Goal: Task Accomplishment & Management: Complete application form

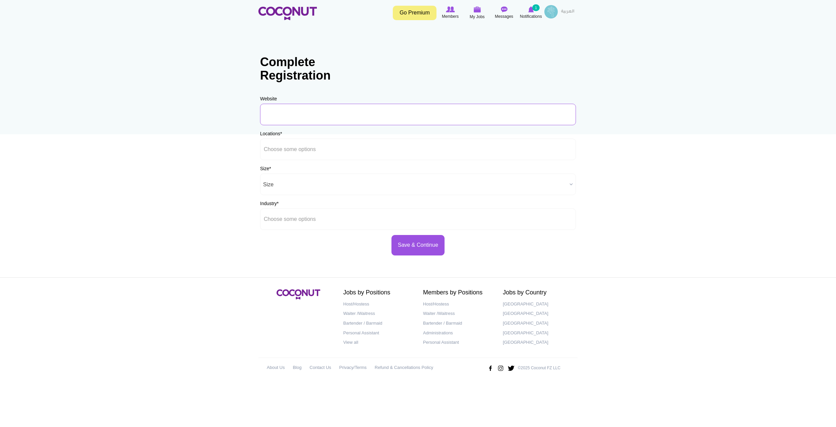
click at [316, 119] on input "URL" at bounding box center [418, 114] width 316 height 21
type input "www.clubswell.com"
click at [329, 148] on ul at bounding box center [418, 149] width 316 height 21
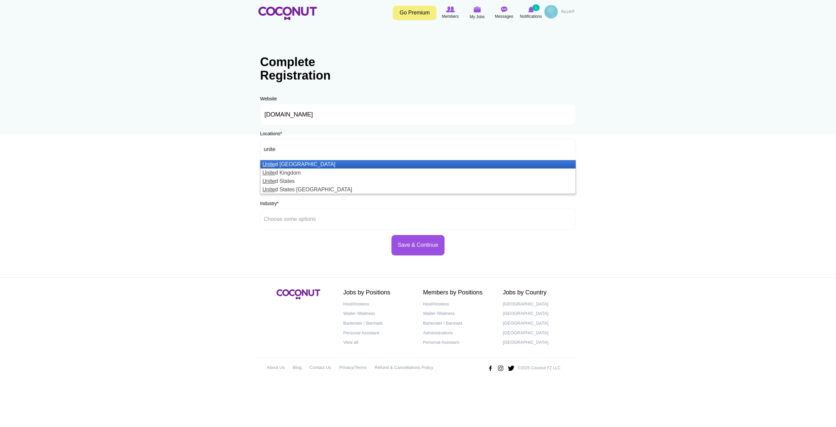
type input "unite"
click at [319, 165] on li "Unite d Arab Emirates" at bounding box center [417, 164] width 315 height 8
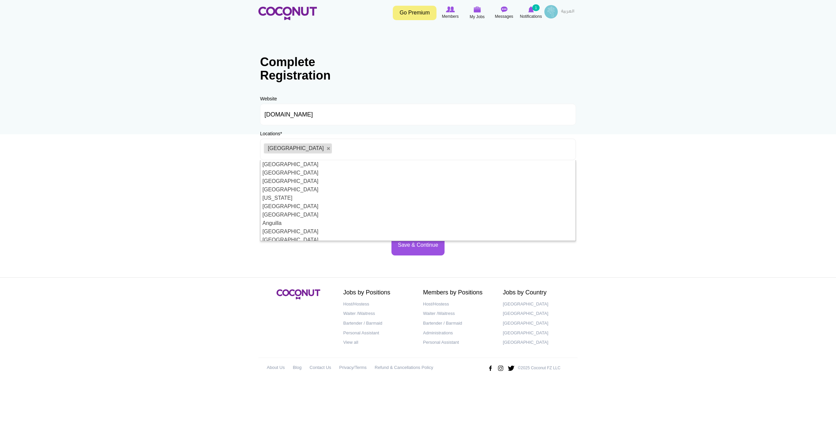
click at [220, 191] on body "Toggle navigation Go Premium Members My Jobs Post a Job Messages Notifications …" at bounding box center [418, 193] width 836 height 386
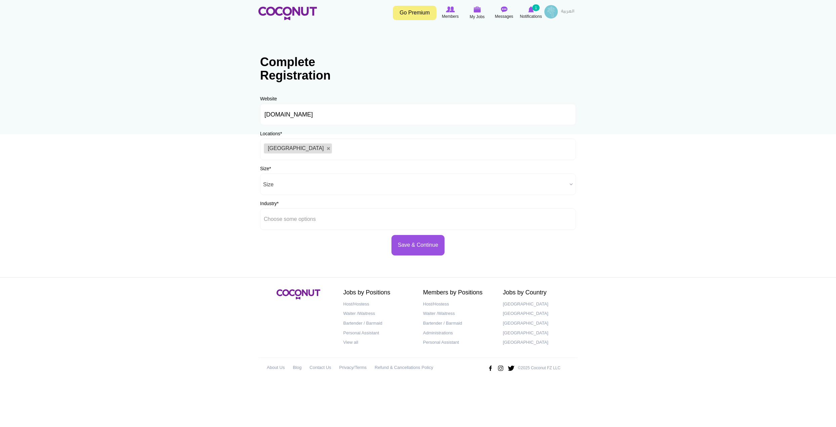
click at [299, 183] on span "Size" at bounding box center [415, 184] width 304 height 21
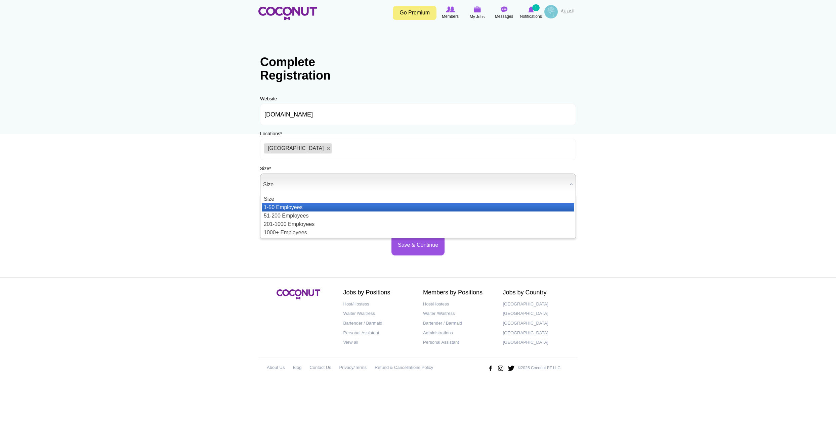
click at [301, 207] on li "1-50 Employees" at bounding box center [418, 207] width 312 height 8
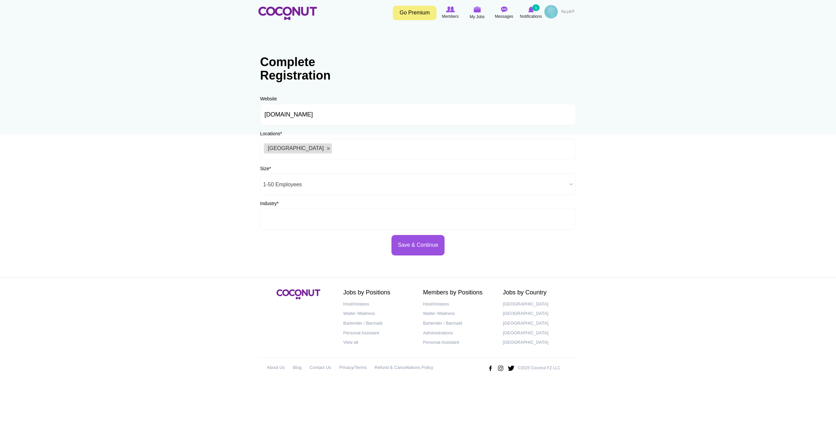
click at [304, 218] on input "text" at bounding box center [294, 219] width 60 height 6
type input "h"
type input "w"
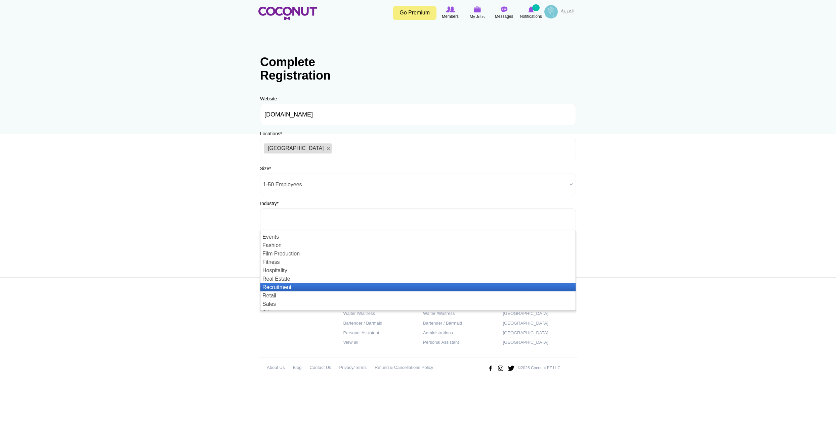
scroll to position [20, 0]
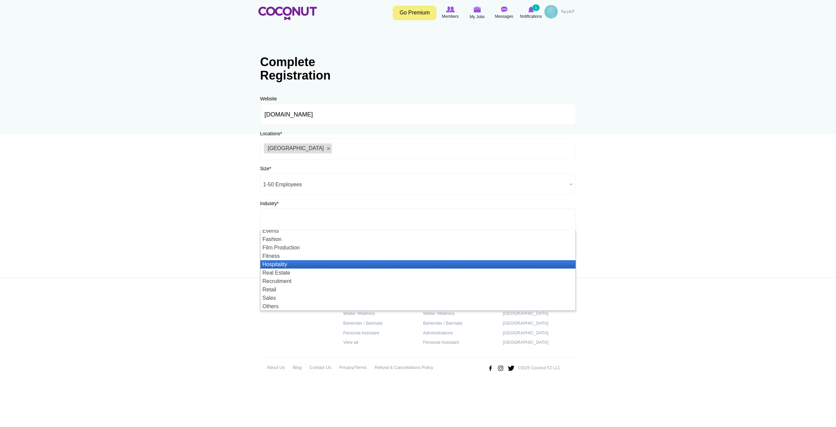
click at [289, 265] on li "Hospitality" at bounding box center [417, 264] width 315 height 8
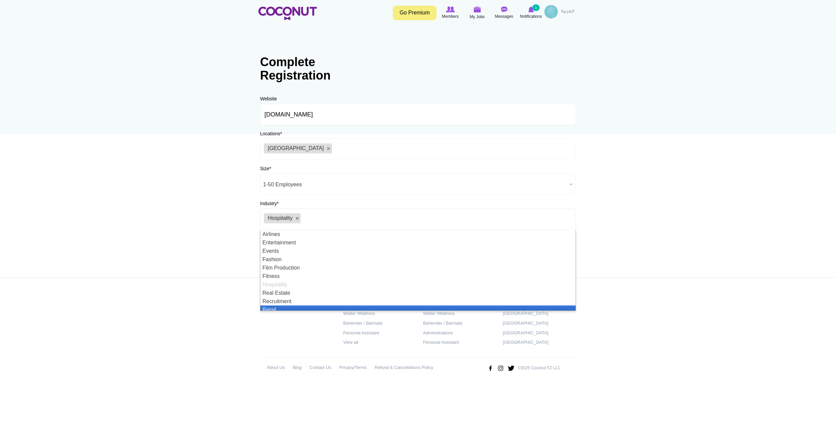
scroll to position [3, 0]
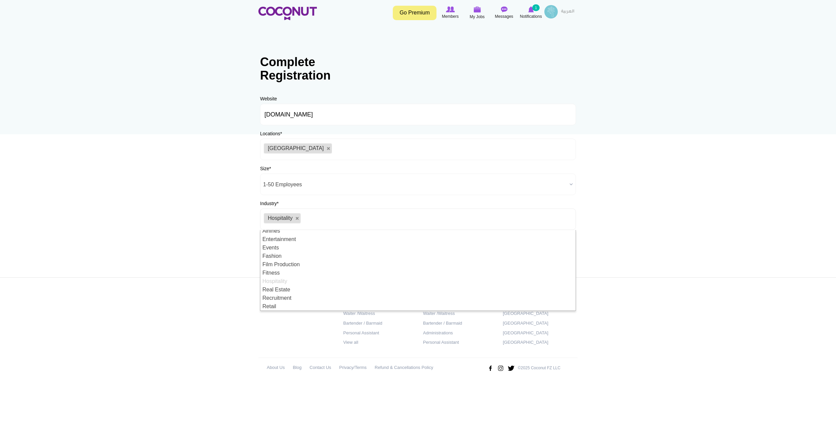
click at [238, 340] on footer "Jobs by Positions Host/Hostess Waiter /Waitress Bartender / Barmaid Personal As…" at bounding box center [418, 331] width 836 height 108
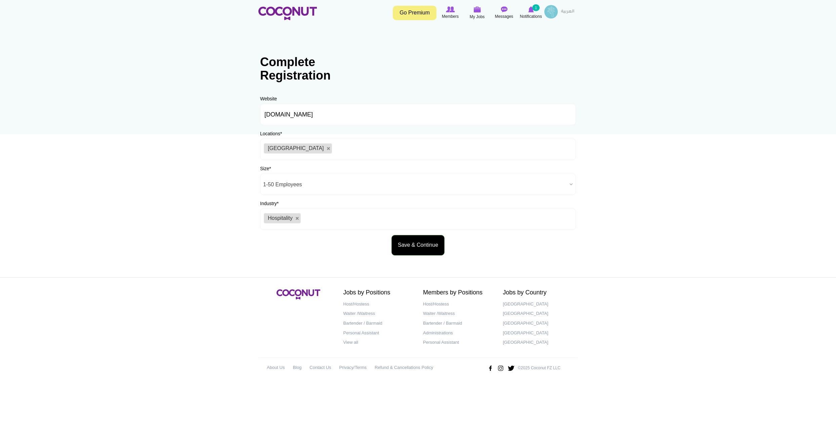
click at [409, 245] on button "Save & Continue" at bounding box center [417, 245] width 53 height 20
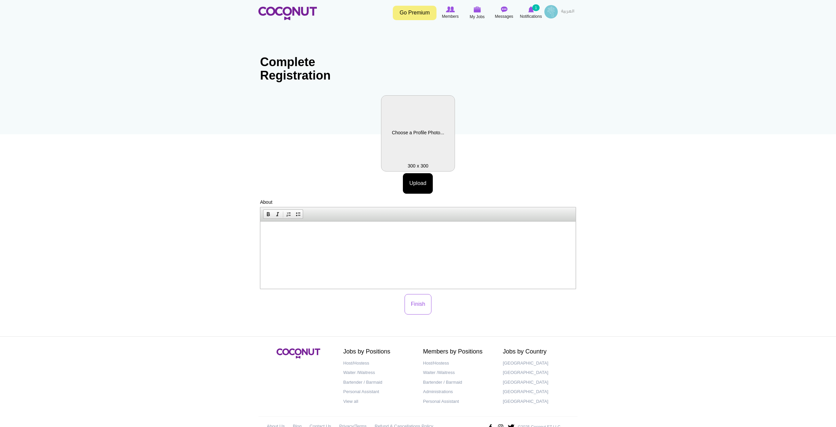
click at [406, 132] on label "Profile Picture" at bounding box center [418, 133] width 74 height 76
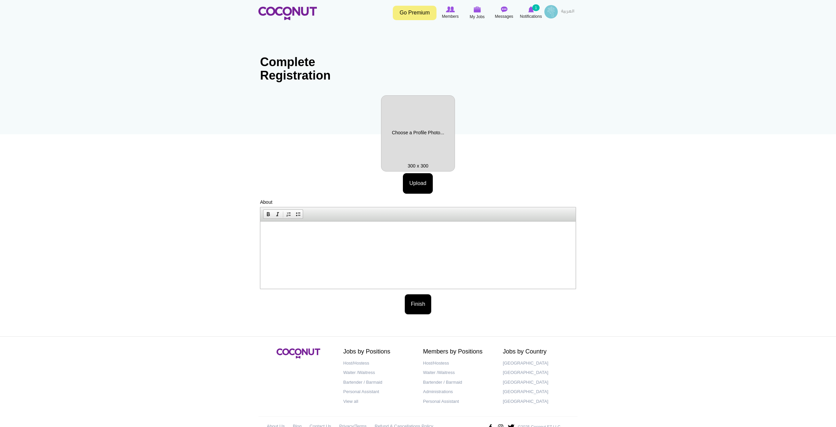
click at [410, 307] on button "Finish" at bounding box center [417, 304] width 27 height 20
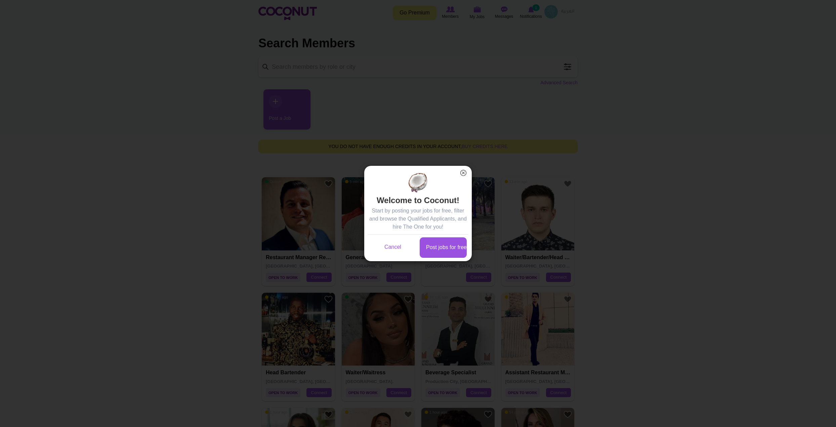
click at [461, 172] on button "×" at bounding box center [463, 173] width 9 height 9
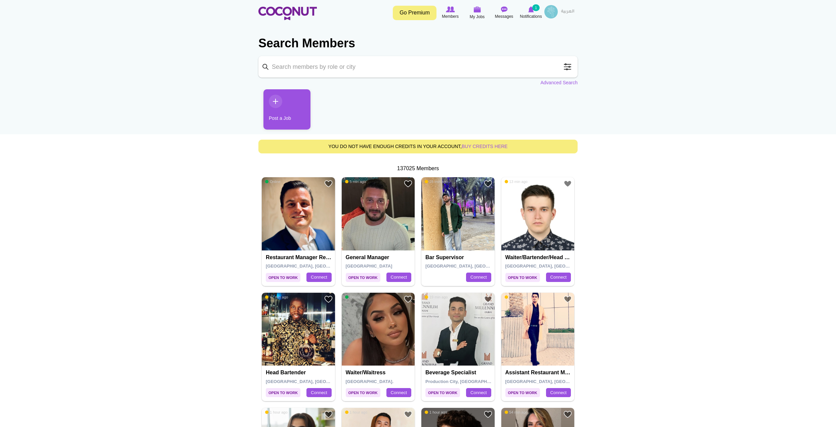
click at [570, 64] on span at bounding box center [567, 66] width 13 height 13
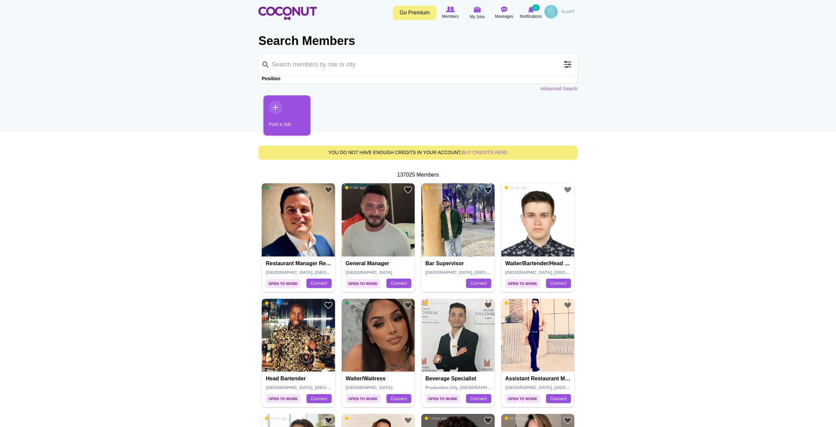
scroll to position [3, 0]
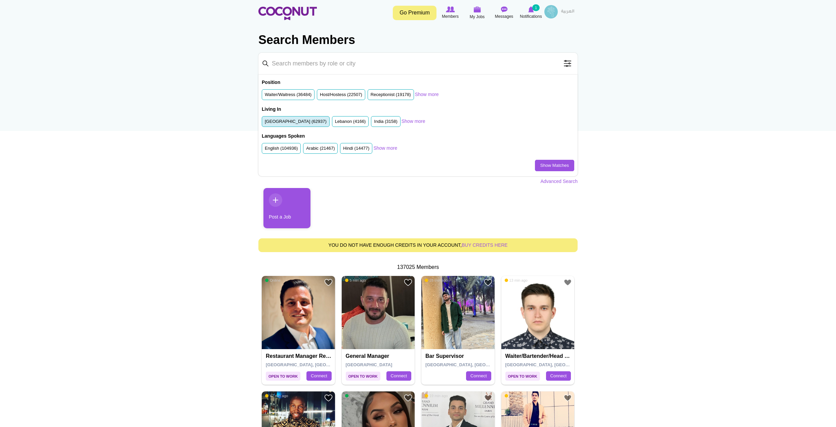
drag, startPoint x: 290, startPoint y: 122, endPoint x: 323, endPoint y: 119, distance: 34.1
click at [290, 122] on label "United Arab Emirates (62937)" at bounding box center [296, 122] width 62 height 6
click at [265, 123] on input "United Arab Emirates (62937)" at bounding box center [265, 123] width 0 height 0
click at [435, 93] on link "Show more" at bounding box center [427, 94] width 24 height 7
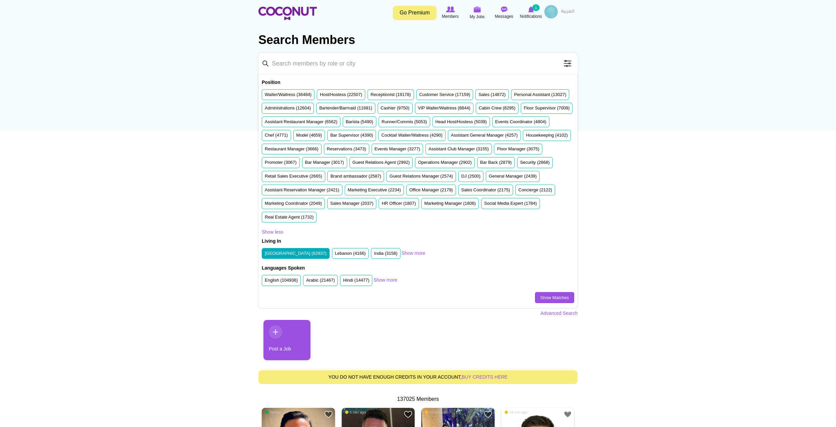
click at [304, 64] on input "Keyword" at bounding box center [417, 63] width 319 height 21
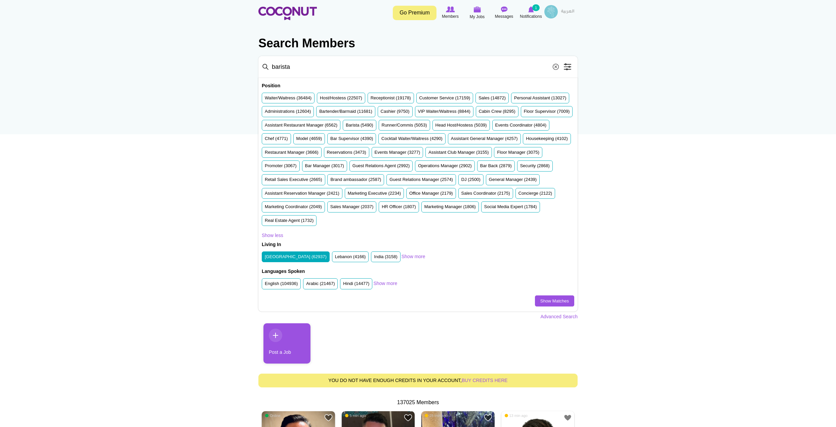
scroll to position [4, 0]
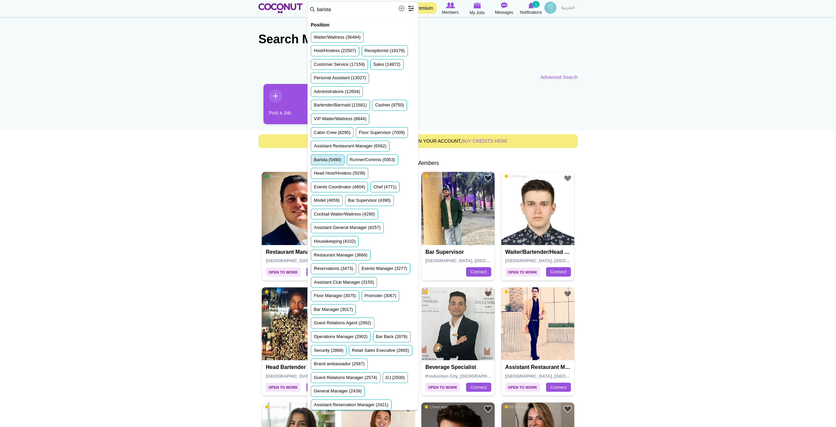
type input "barista"
click at [332, 159] on label "Barista (5490)" at bounding box center [328, 160] width 28 height 6
click at [314, 161] on input "Barista (5490)" at bounding box center [314, 161] width 0 height 0
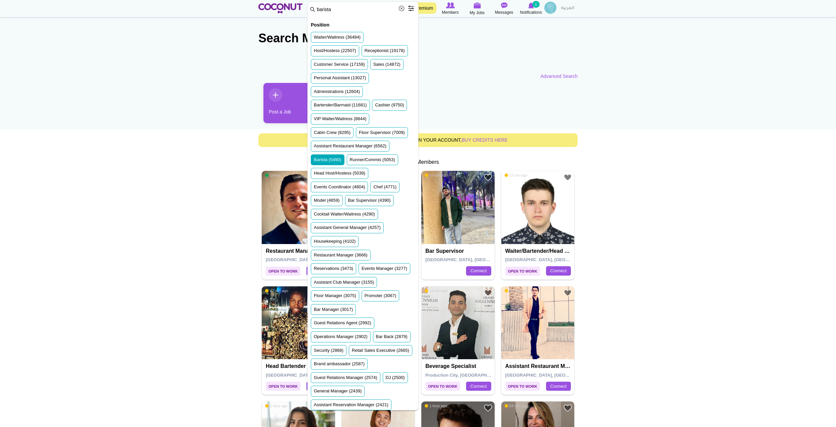
scroll to position [1, 0]
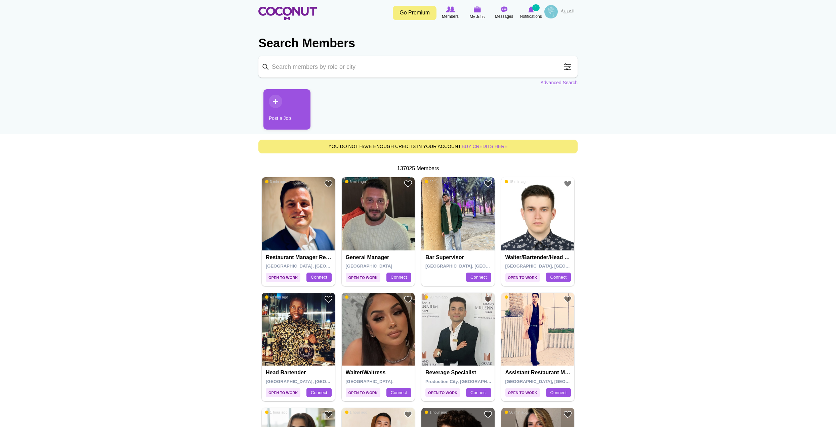
click at [384, 64] on input "Keyword" at bounding box center [417, 66] width 319 height 21
type input "barista"
click button "Search" at bounding box center [0, 0] width 0 height 0
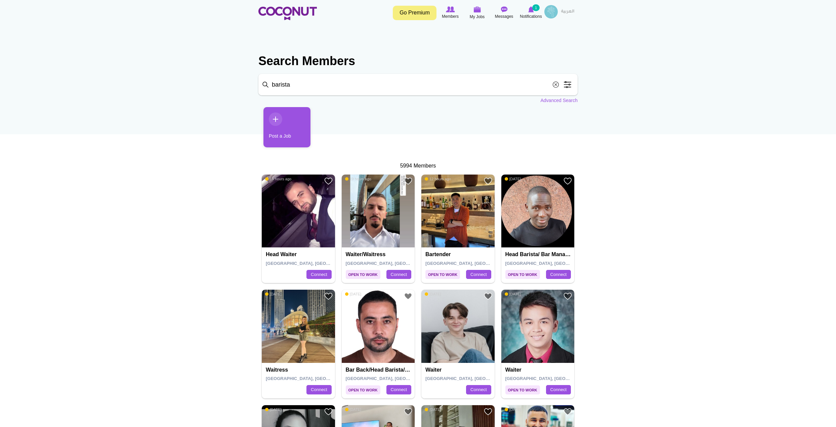
click at [570, 83] on span at bounding box center [567, 84] width 13 height 13
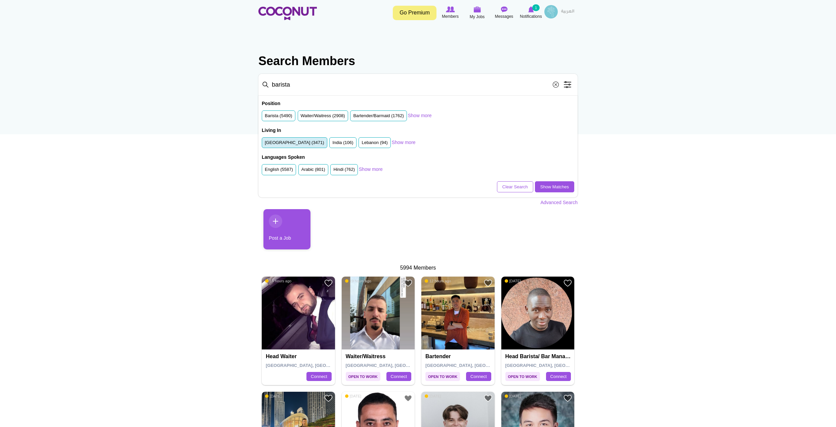
click at [279, 144] on label "[GEOGRAPHIC_DATA] (3471)" at bounding box center [294, 143] width 59 height 6
click at [265, 144] on input "[GEOGRAPHIC_DATA] (3471)" at bounding box center [265, 144] width 0 height 0
click at [553, 185] on link "Show Matches" at bounding box center [554, 186] width 39 height 11
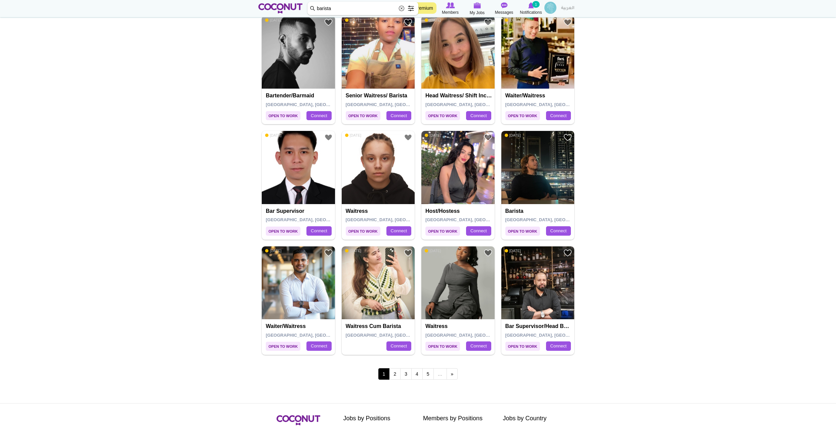
scroll to position [996, 0]
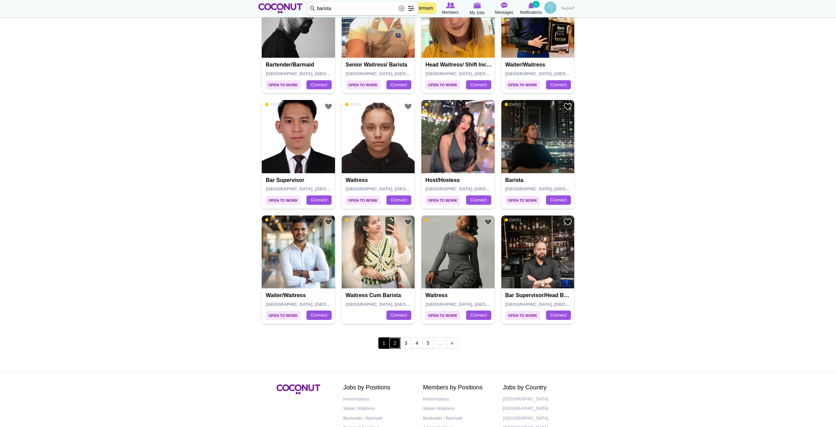
click at [395, 340] on link "2" at bounding box center [394, 343] width 11 height 11
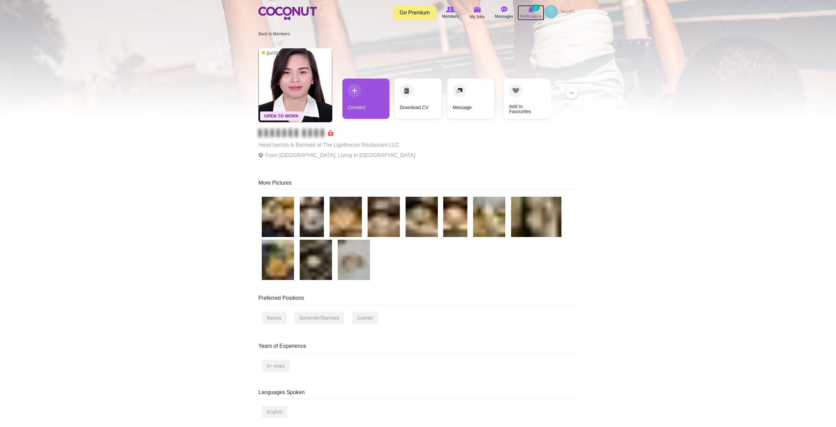
click at [534, 7] on small "1" at bounding box center [535, 7] width 7 height 7
click at [531, 11] on img at bounding box center [531, 9] width 6 height 6
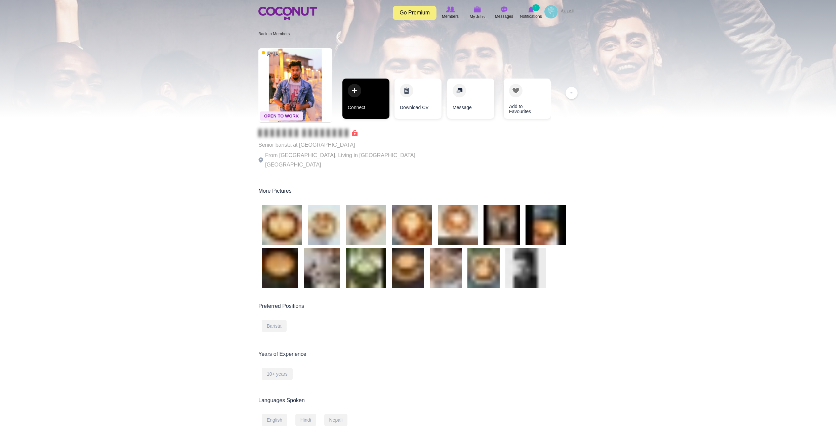
click at [363, 91] on link "Connect" at bounding box center [365, 99] width 47 height 40
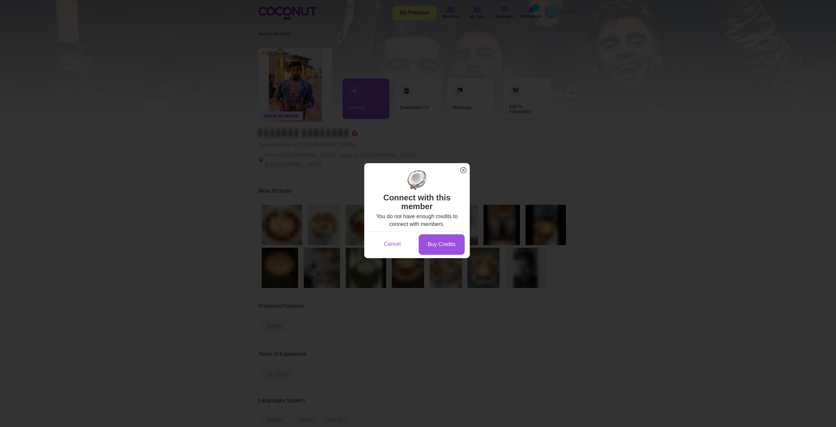
click at [464, 170] on span "x" at bounding box center [463, 170] width 9 height 9
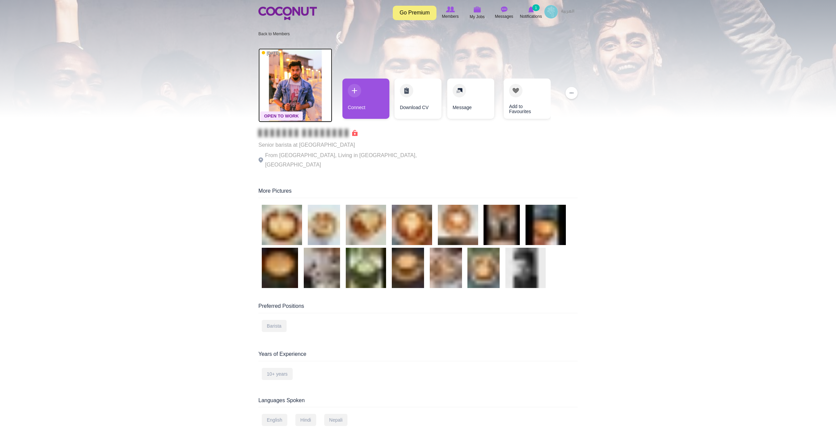
click at [285, 98] on img at bounding box center [295, 85] width 74 height 74
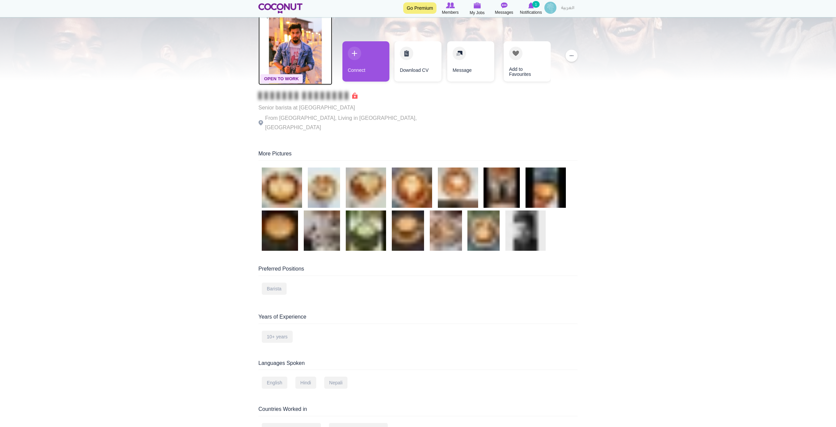
scroll to position [136, 0]
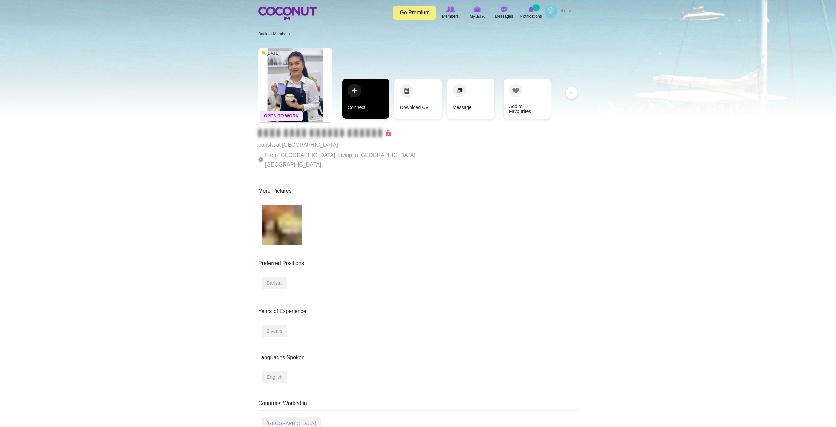
click at [352, 89] on link "Connect" at bounding box center [365, 99] width 47 height 40
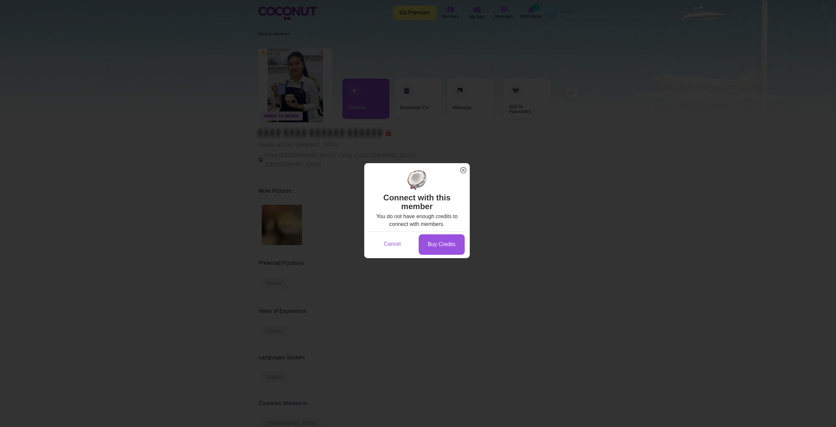
click at [466, 169] on span "x" at bounding box center [463, 170] width 9 height 9
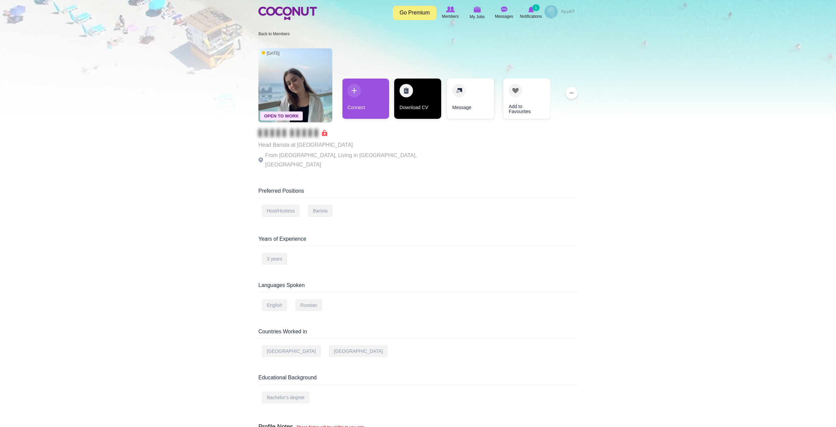
click at [404, 89] on link "Download CV" at bounding box center [417, 99] width 47 height 40
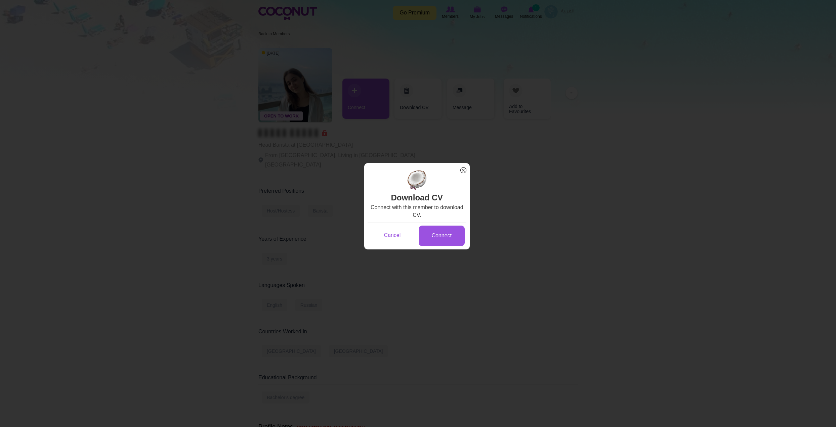
click at [464, 167] on span "x" at bounding box center [463, 170] width 9 height 9
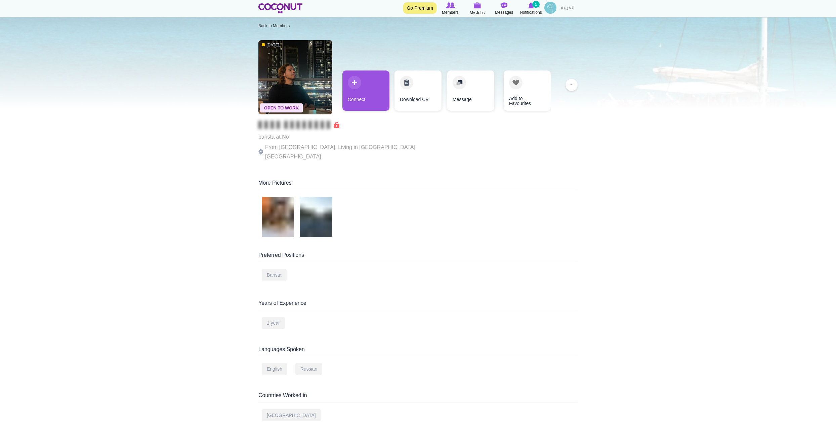
scroll to position [9, 0]
click at [281, 202] on img at bounding box center [278, 216] width 32 height 40
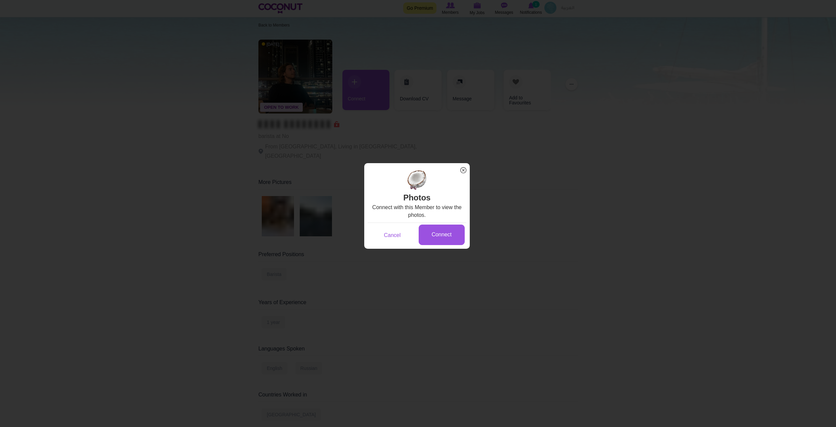
click at [604, 215] on div at bounding box center [418, 361] width 836 height 740
drag, startPoint x: 462, startPoint y: 170, endPoint x: 493, endPoint y: 183, distance: 33.5
click at [462, 170] on span "x" at bounding box center [463, 170] width 9 height 9
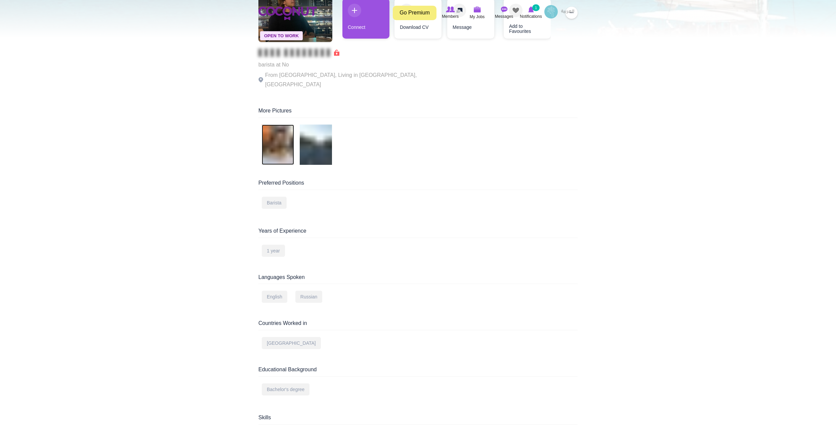
scroll to position [0, 0]
